Goal: Task Accomplishment & Management: Manage account settings

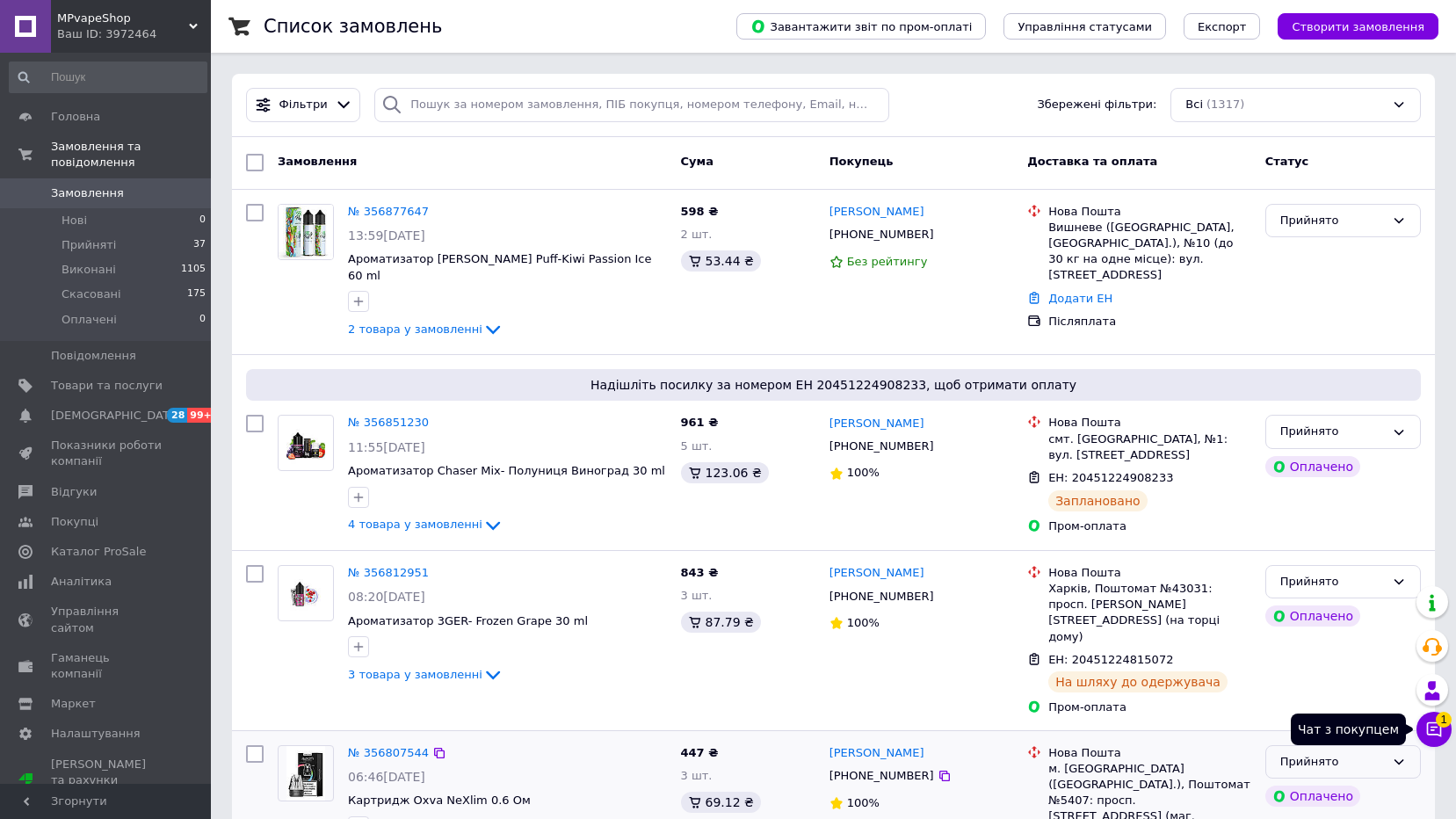
drag, startPoint x: 1431, startPoint y: 725, endPoint x: 1410, endPoint y: 720, distance: 21.6
click at [1427, 724] on icon at bounding box center [1434, 730] width 18 height 18
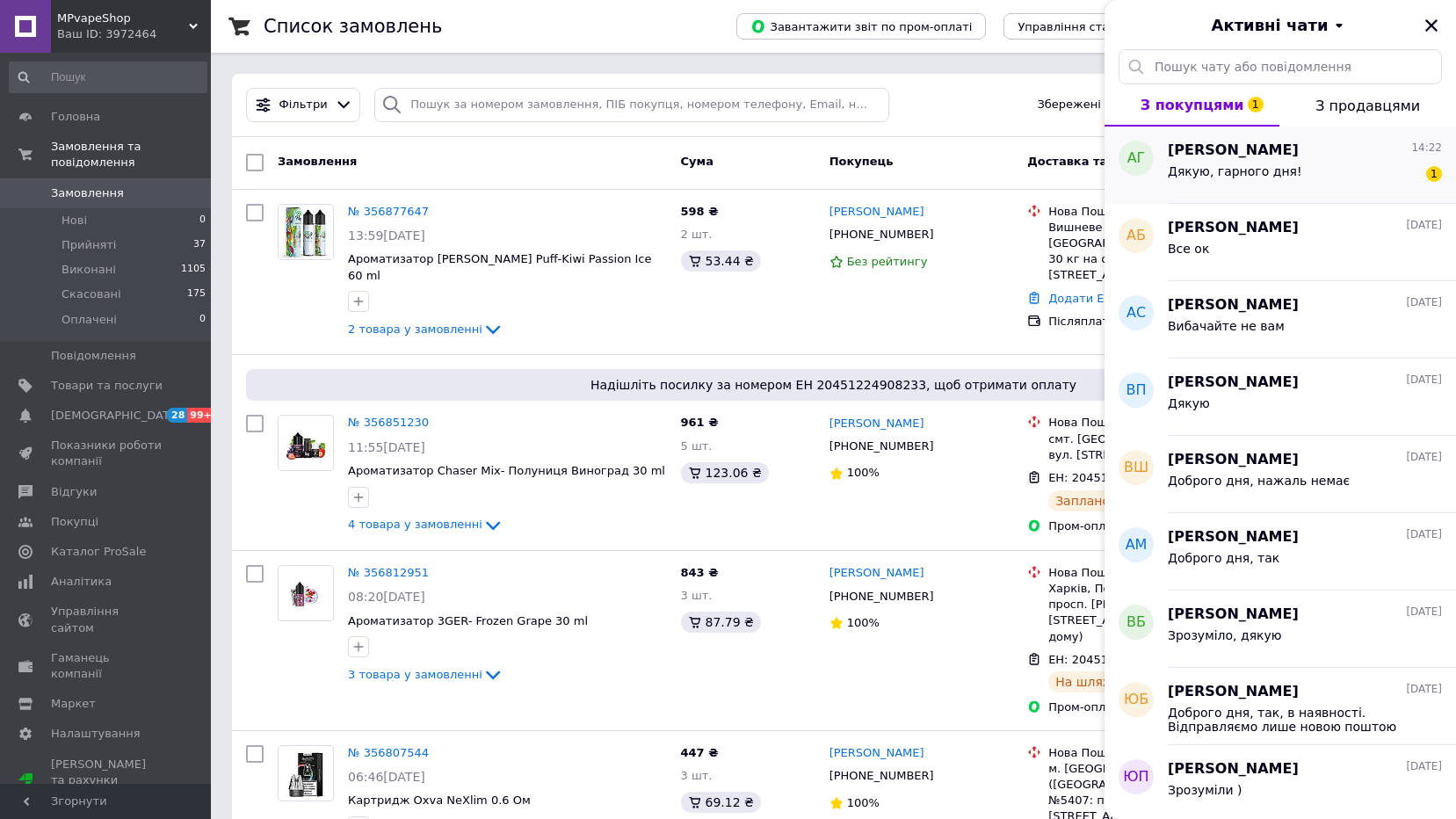
click at [1309, 168] on div "Дякую, гарного дня! 1" at bounding box center [1304, 175] width 274 height 28
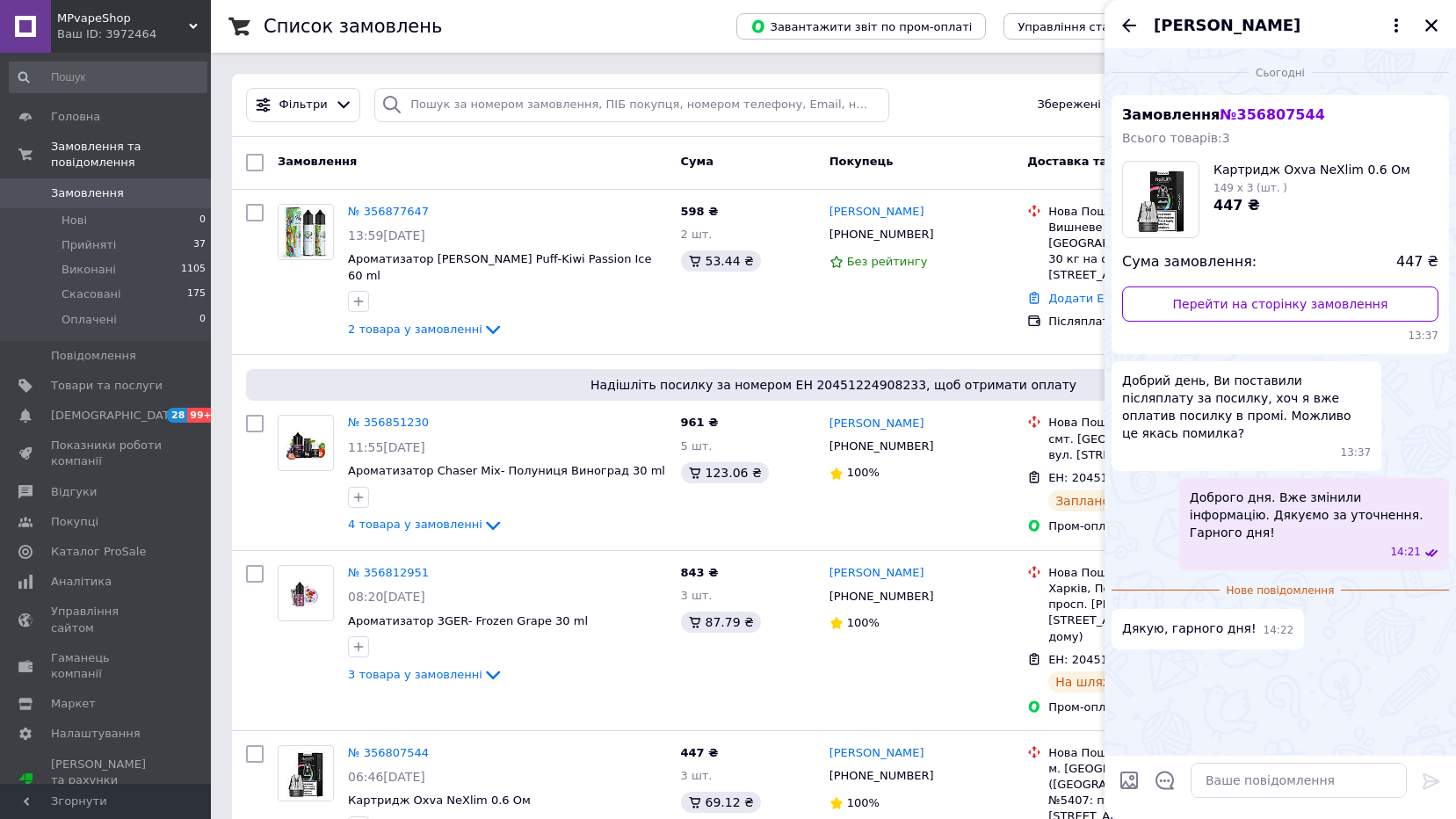
click at [1264, 624] on span "14:22" at bounding box center [1279, 631] width 31 height 15
click at [1224, 620] on span "Дякую, гарного дня!" at bounding box center [1189, 629] width 134 height 19
drag, startPoint x: 1224, startPoint y: 595, endPoint x: 1248, endPoint y: 595, distance: 24.0
click at [1264, 624] on span "14:22" at bounding box center [1279, 631] width 31 height 15
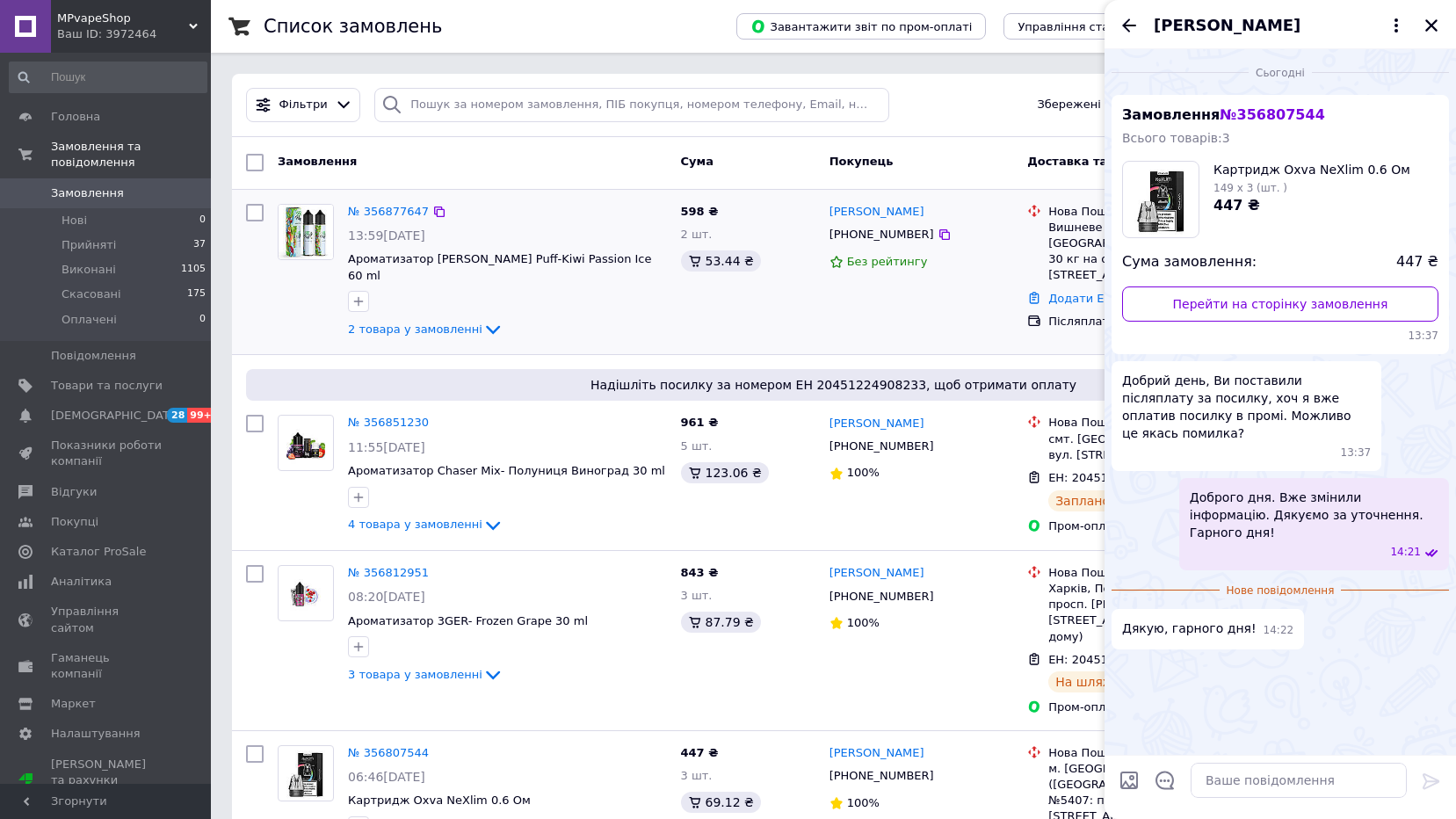
click at [647, 333] on div "№ 356877647 13:59, 12.08.2025 Ароматизатор Fluffy Puff-Kiwi Passion Ice 60 ml 2…" at bounding box center [834, 272] width 1203 height 165
click at [984, 299] on div "Людмила Чабан +380632131215 Без рейтингу" at bounding box center [921, 272] width 199 height 151
click at [1050, 292] on link "Додати ЕН" at bounding box center [1080, 298] width 64 height 13
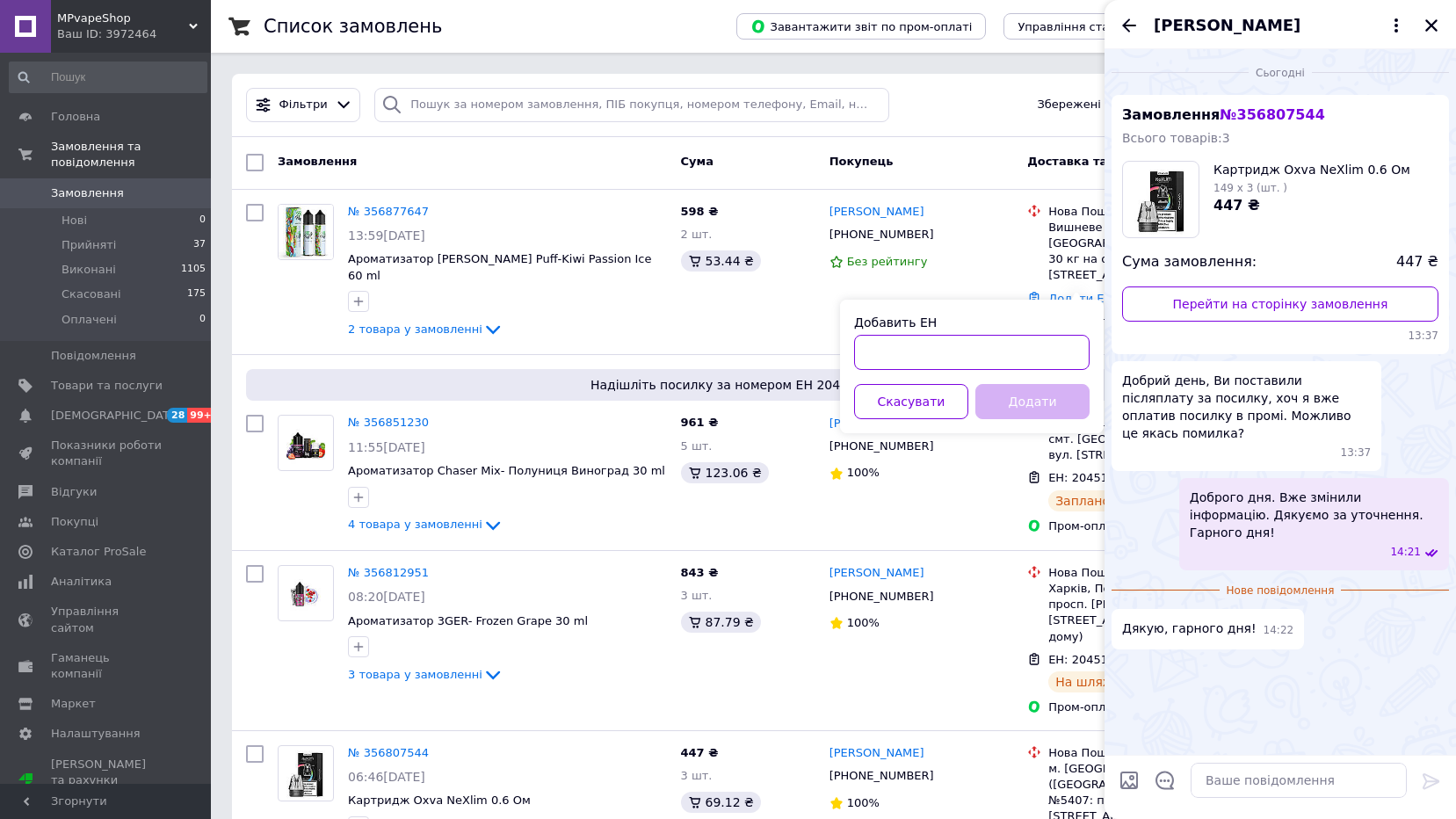
click at [974, 346] on input "Добавить ЕН" at bounding box center [971, 353] width 236 height 35
paste input "20451225255219"
type input "20451225255219"
click at [1034, 401] on button "Додати" at bounding box center [1032, 402] width 114 height 35
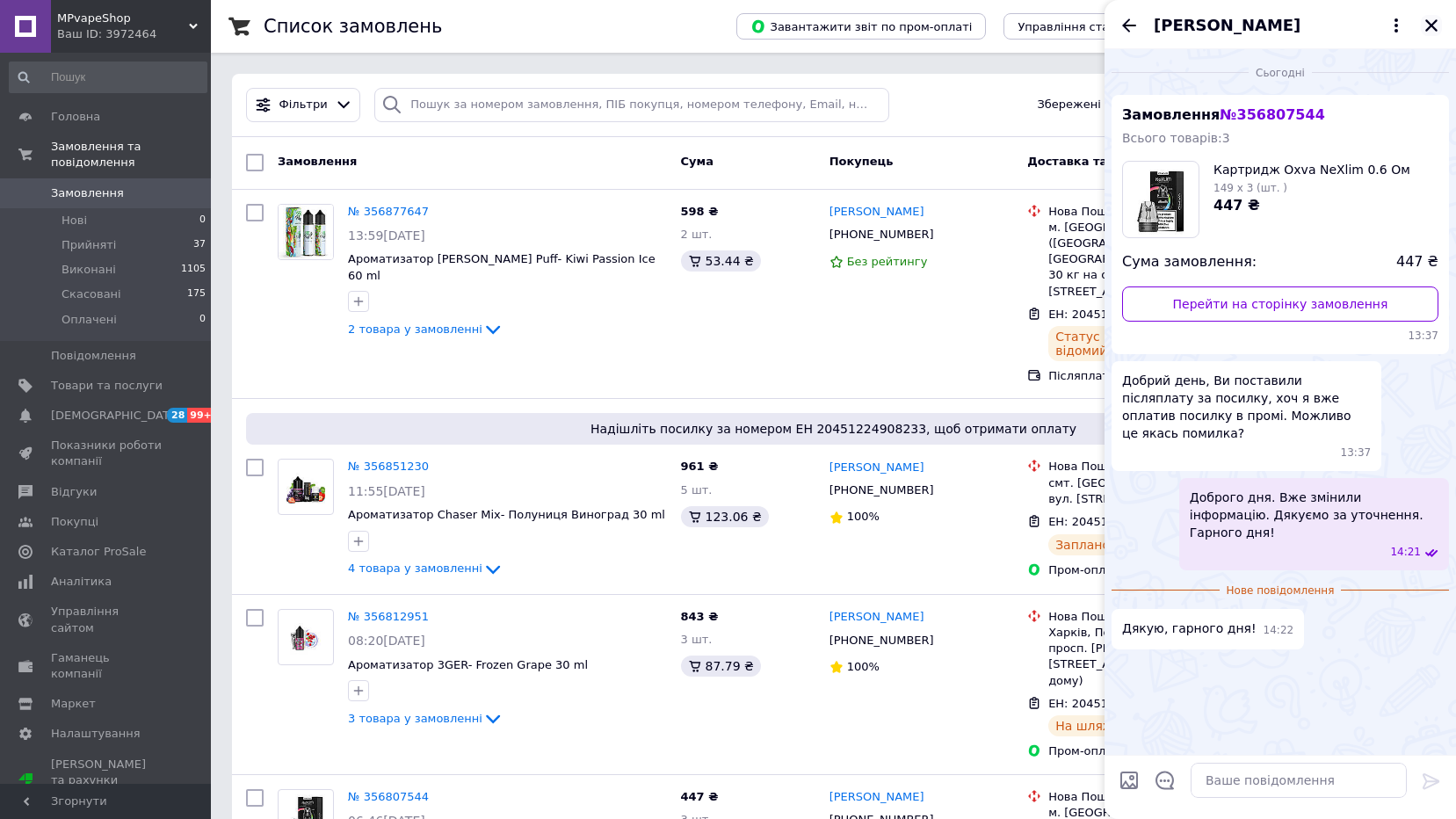
click at [1425, 20] on icon "Закрити" at bounding box center [1431, 26] width 16 height 16
